Goal: Task Accomplishment & Management: Use online tool/utility

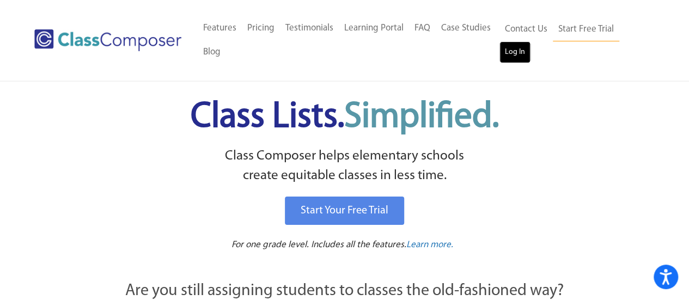
click at [520, 46] on link "Log In" at bounding box center [514, 52] width 31 height 22
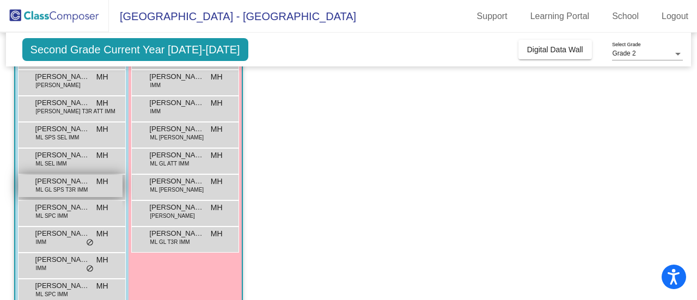
scroll to position [136, 0]
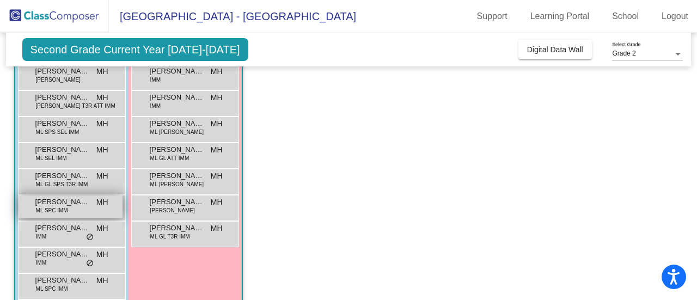
click at [78, 207] on div "Emiliano Lopez Ortiz ML SPC IMM MH lock do_not_disturb_alt" at bounding box center [71, 207] width 104 height 22
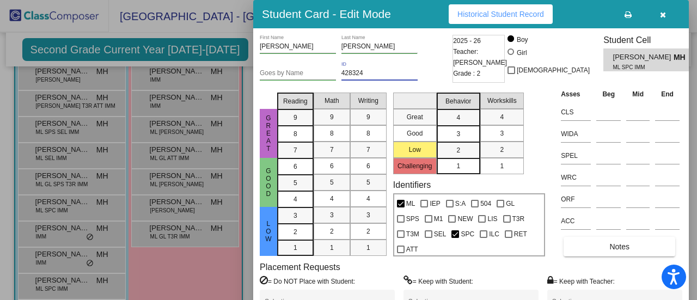
drag, startPoint x: 370, startPoint y: 71, endPoint x: 325, endPoint y: 66, distance: 46.0
click at [325, 66] on div "Goes by Name 428324 ID" at bounding box center [355, 75] width 190 height 27
